Goal: Task Accomplishment & Management: Check status

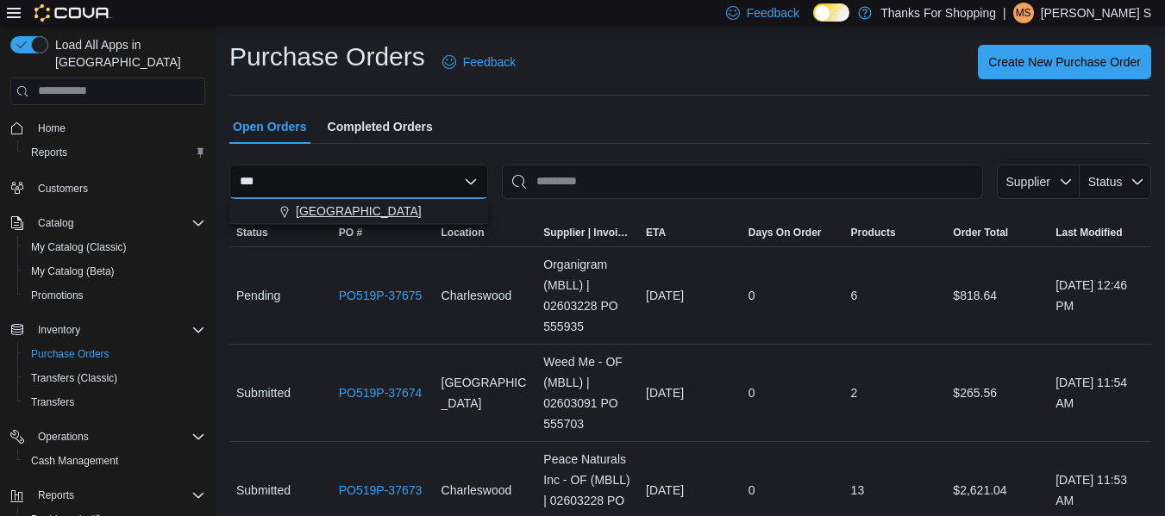
type input "***"
click at [300, 214] on span "[GEOGRAPHIC_DATA]" at bounding box center [359, 211] width 126 height 17
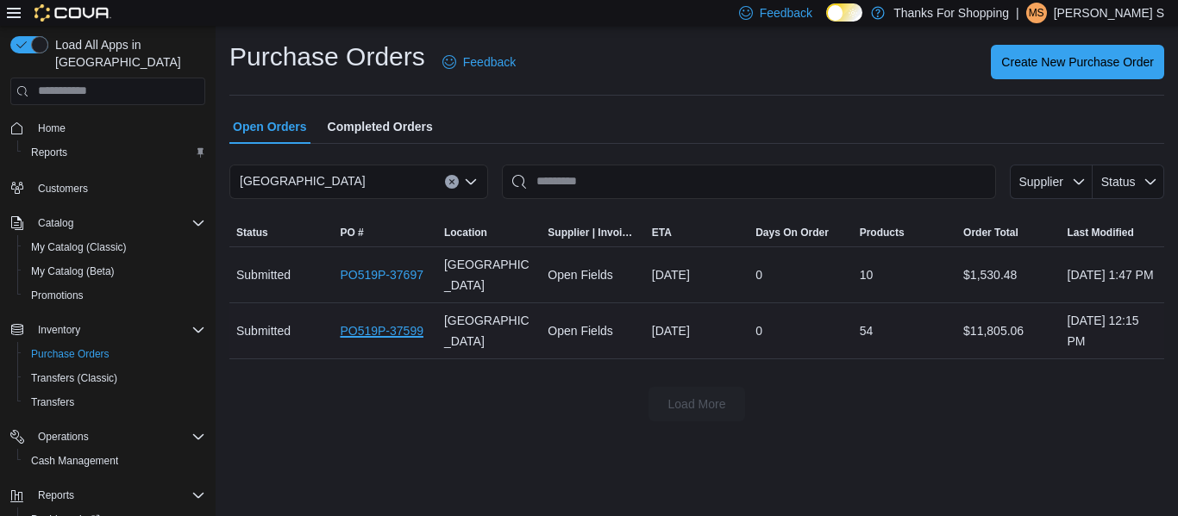
click at [384, 325] on link "PO519P-37599" at bounding box center [382, 331] width 84 height 21
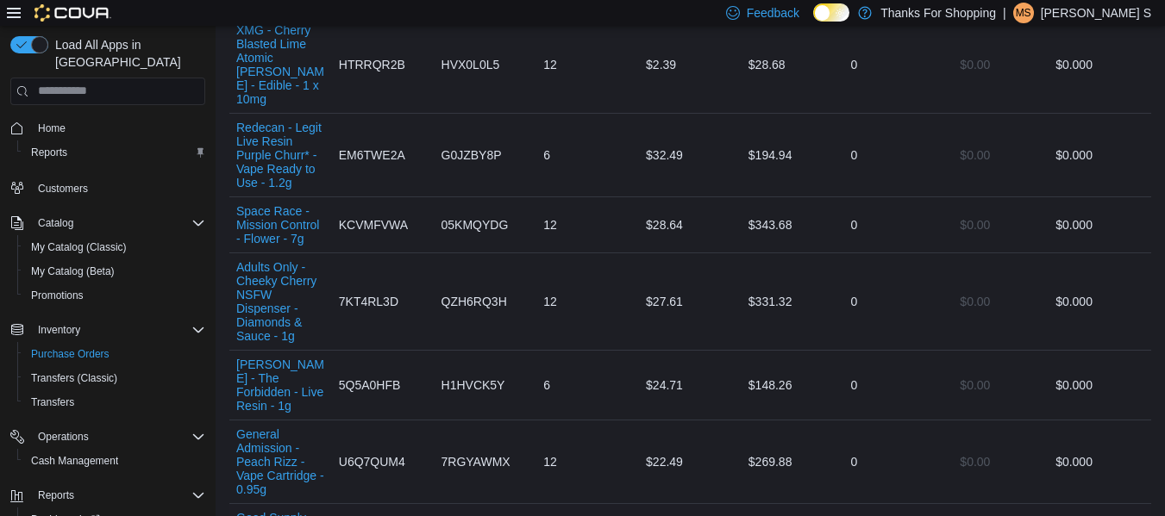
scroll to position [3104, 0]
drag, startPoint x: 60, startPoint y: 113, endPoint x: 75, endPoint y: 117, distance: 15.3
click at [60, 122] on span "Home" at bounding box center [52, 129] width 28 height 14
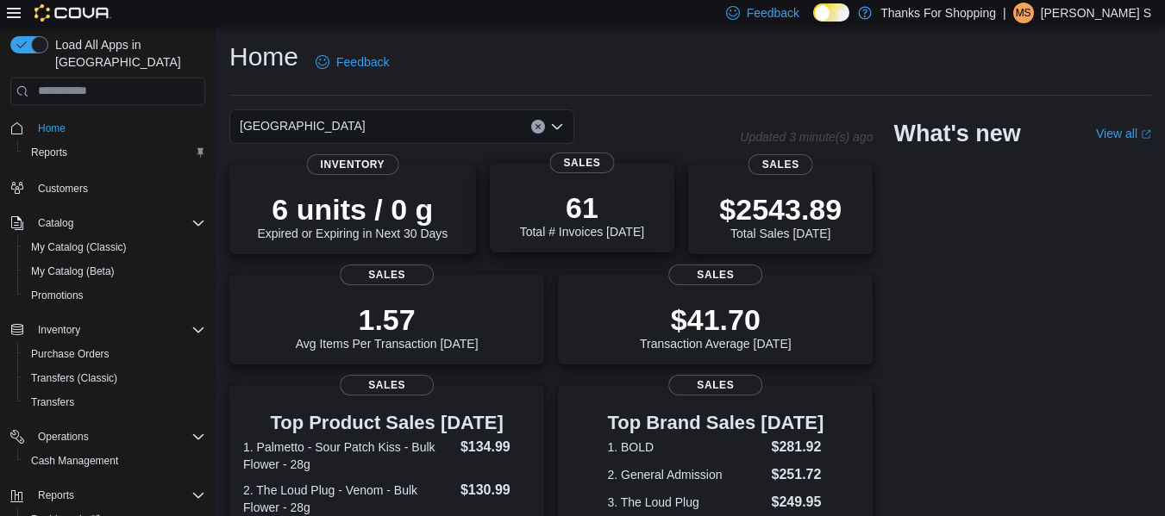
drag, startPoint x: 1177, startPoint y: 54, endPoint x: 667, endPoint y: 216, distance: 534.4
click at [667, 216] on div "61 Total # Invoices Today Sales" at bounding box center [582, 208] width 185 height 90
